Goal: Book appointment/travel/reservation

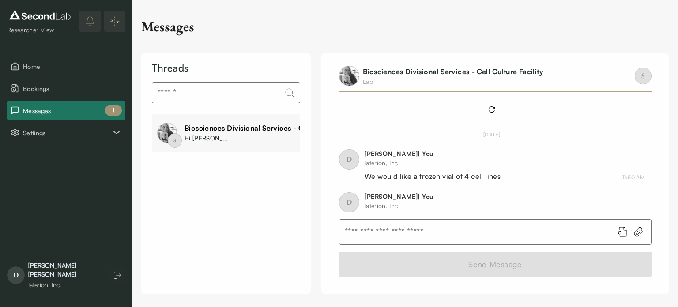
scroll to position [83, 0]
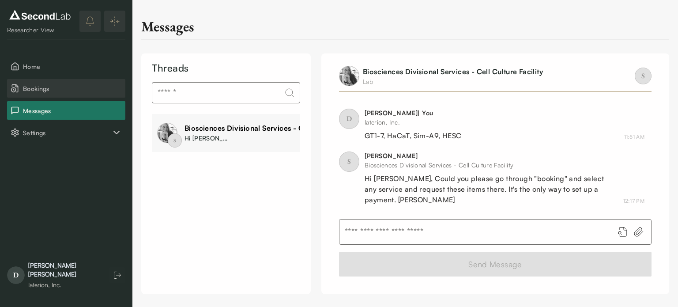
click at [39, 88] on span "Bookings" at bounding box center [72, 88] width 99 height 9
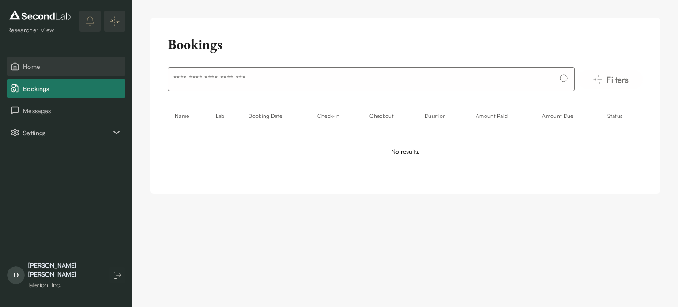
click at [37, 63] on span "Home" at bounding box center [72, 66] width 99 height 9
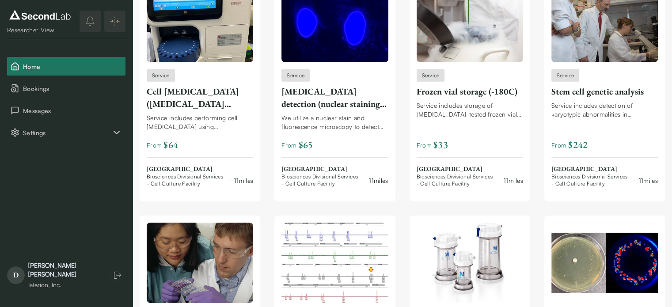
scroll to position [2763, 0]
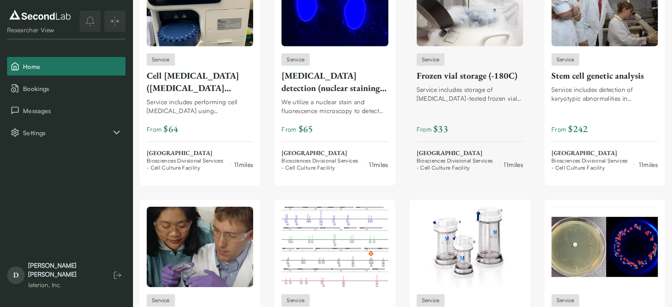
click at [461, 85] on div "Service includes storage of [MEDICAL_DATA]-tested frozen vials at -180C in [MED…" at bounding box center [470, 94] width 106 height 18
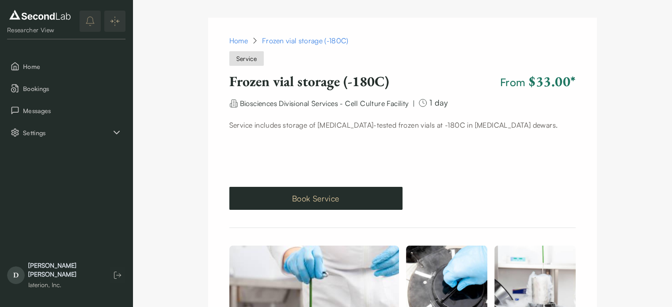
click at [333, 200] on button "Book Service" at bounding box center [315, 198] width 173 height 23
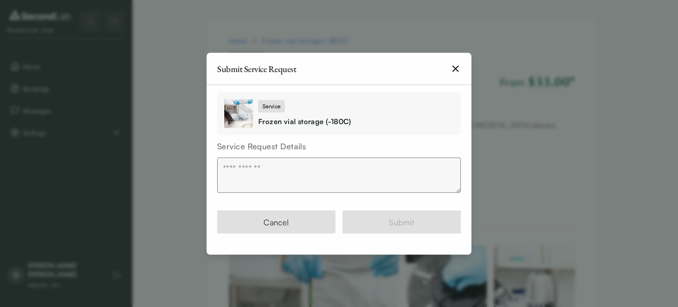
click at [260, 164] on textarea at bounding box center [339, 174] width 244 height 35
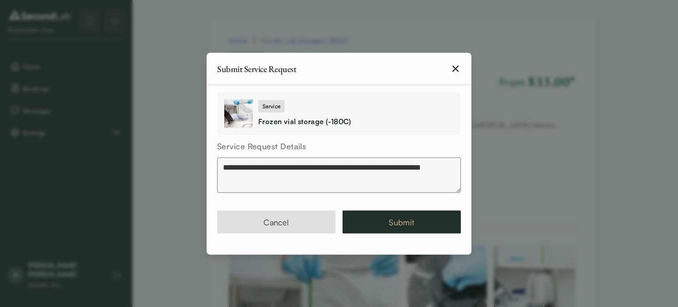
type textarea "**********"
click at [390, 221] on button "Submit" at bounding box center [402, 221] width 118 height 23
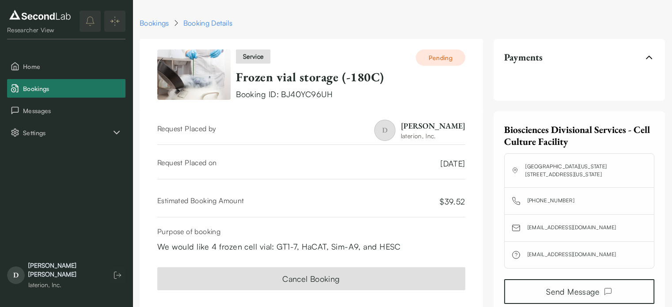
scroll to position [28, 0]
